Goal: Information Seeking & Learning: Learn about a topic

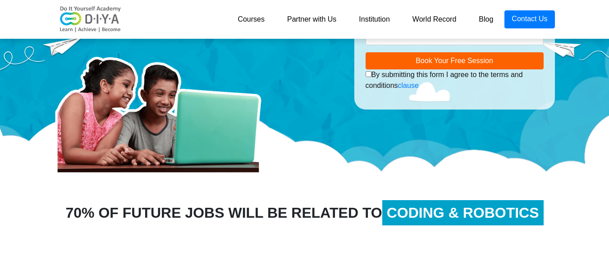
scroll to position [126, 0]
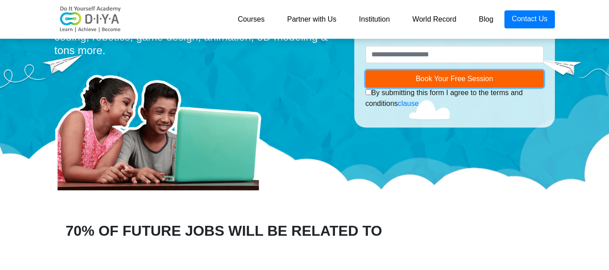
click at [453, 81] on span "Book Your Free Session" at bounding box center [455, 79] width 78 height 8
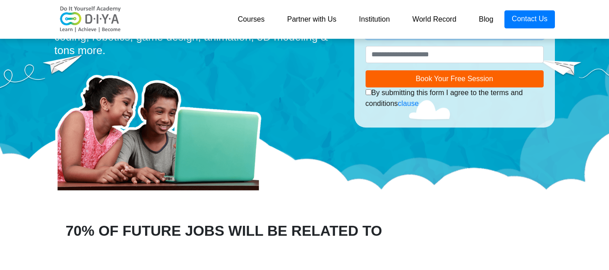
scroll to position [0, 0]
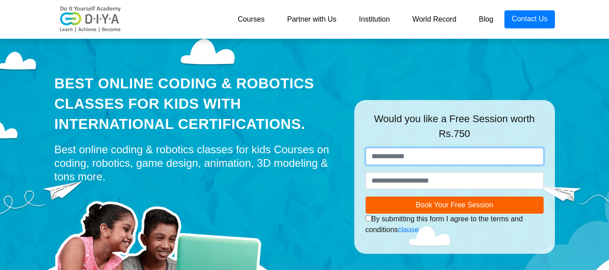
click at [404, 154] on input "text" at bounding box center [455, 156] width 178 height 17
type input "********"
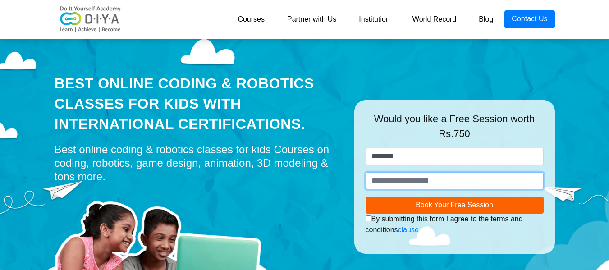
click at [390, 178] on input "number" at bounding box center [455, 180] width 178 height 17
type input "**********"
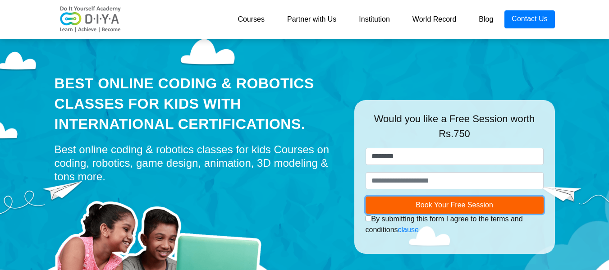
click at [425, 204] on span "Book Your Free Session" at bounding box center [455, 205] width 78 height 8
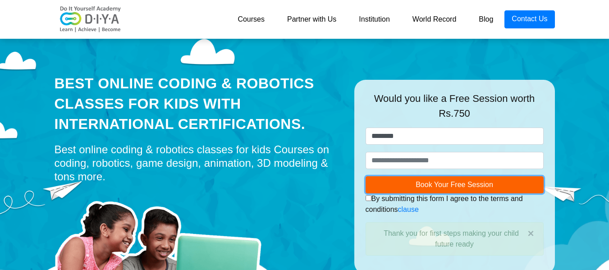
click at [491, 186] on span "Book Your Free Session" at bounding box center [455, 185] width 78 height 8
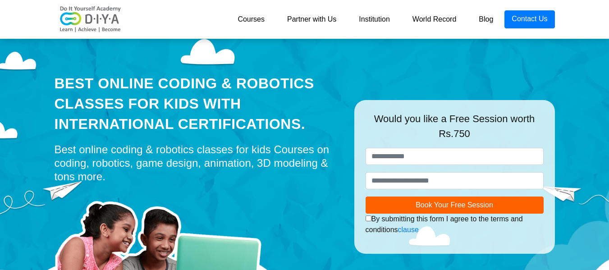
click at [318, 27] on link "Partner with Us" at bounding box center [312, 19] width 72 height 18
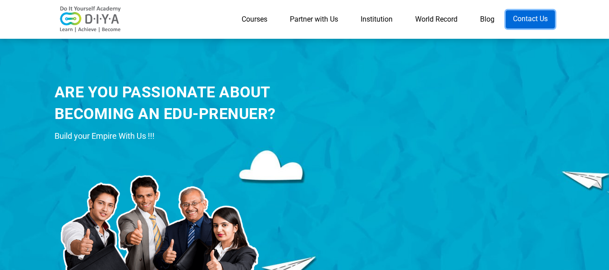
click at [515, 17] on link "Contact Us" at bounding box center [530, 19] width 49 height 18
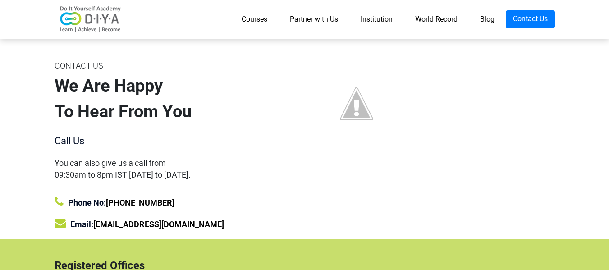
click at [484, 24] on link "Blog" at bounding box center [487, 19] width 37 height 18
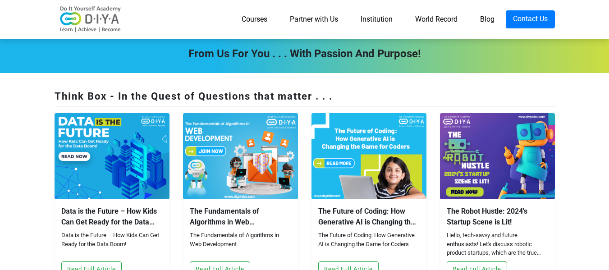
click at [438, 13] on link "World Record" at bounding box center [436, 19] width 65 height 18
